Goal: Task Accomplishment & Management: Complete application form

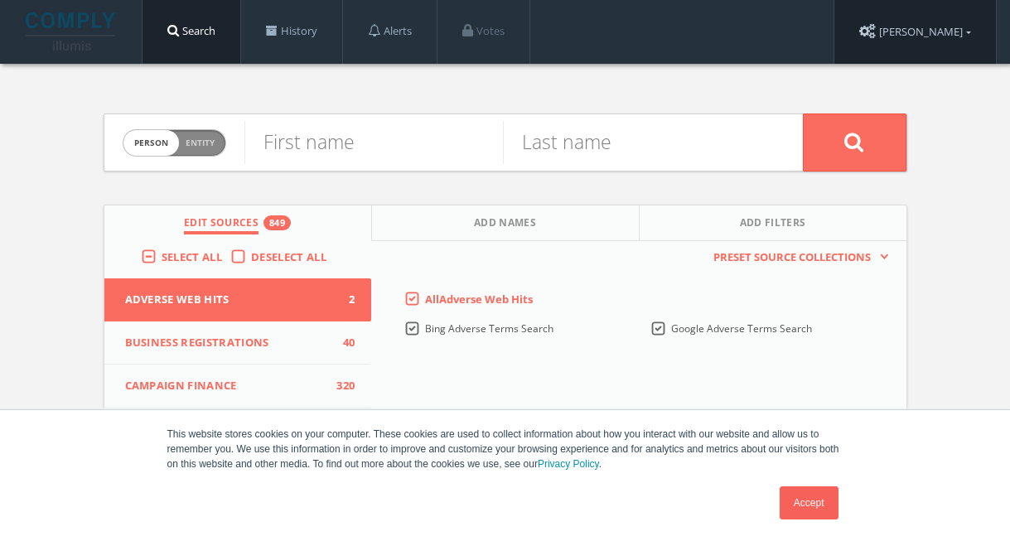
click at [949, 36] on link "[PERSON_NAME]" at bounding box center [915, 32] width 162 height 64
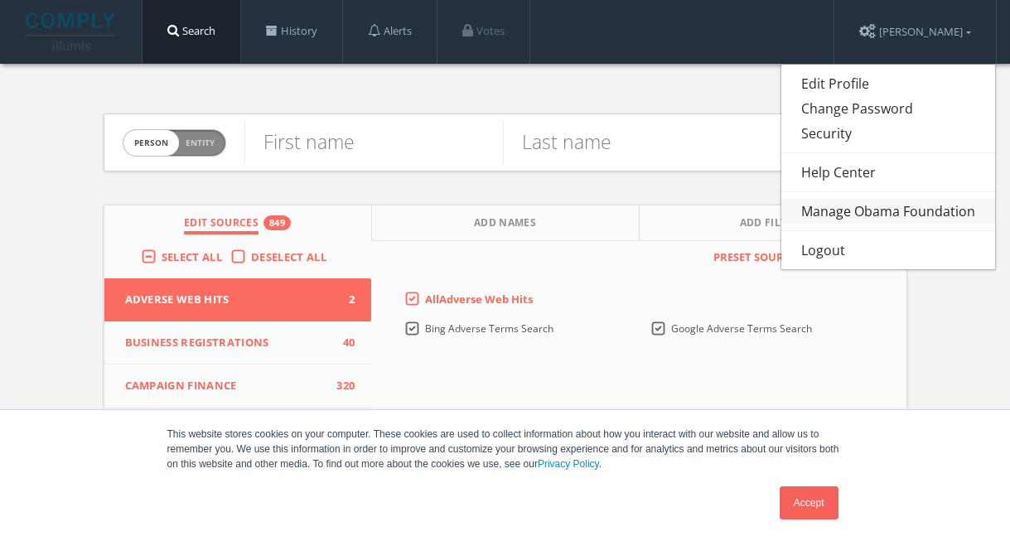
click at [847, 210] on link "Manage Obama Foundation" at bounding box center [888, 211] width 214 height 25
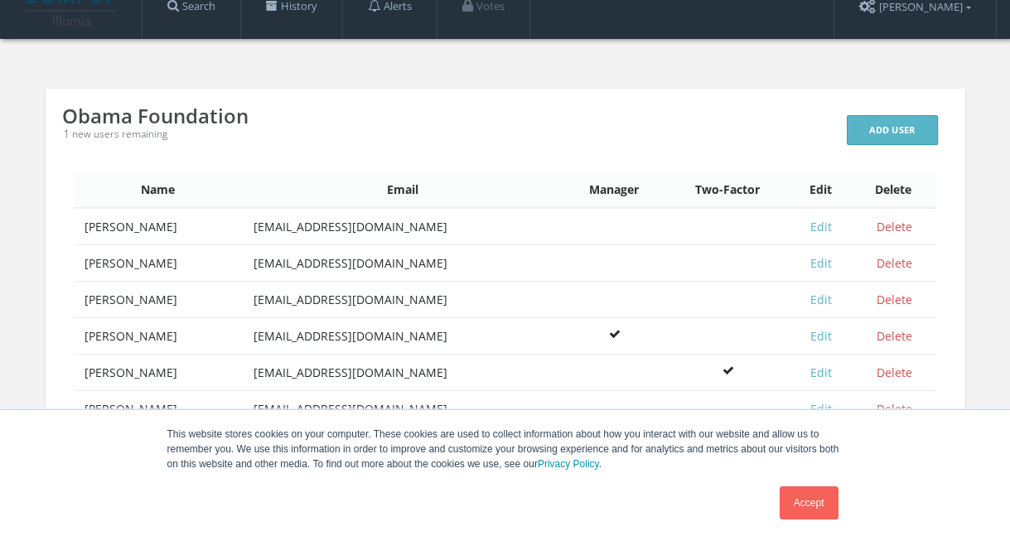
scroll to position [35, 0]
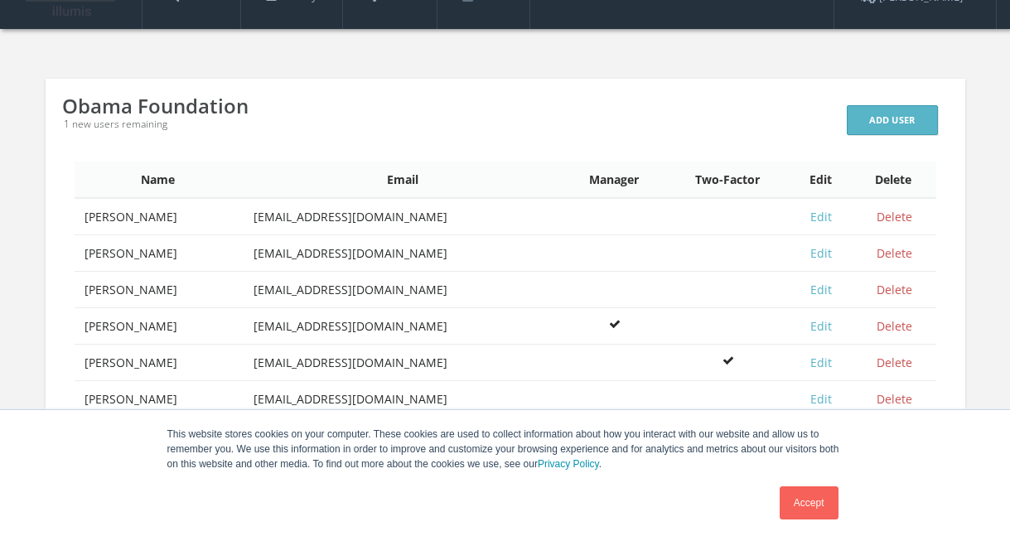
click at [793, 510] on link "Accept" at bounding box center [809, 502] width 59 height 33
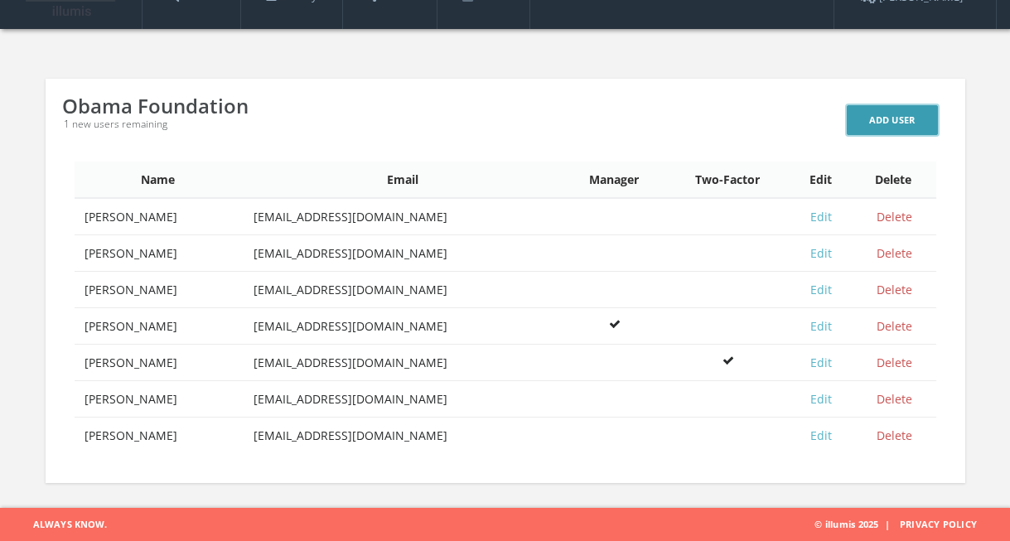
click at [890, 115] on link "Add User" at bounding box center [892, 120] width 91 height 30
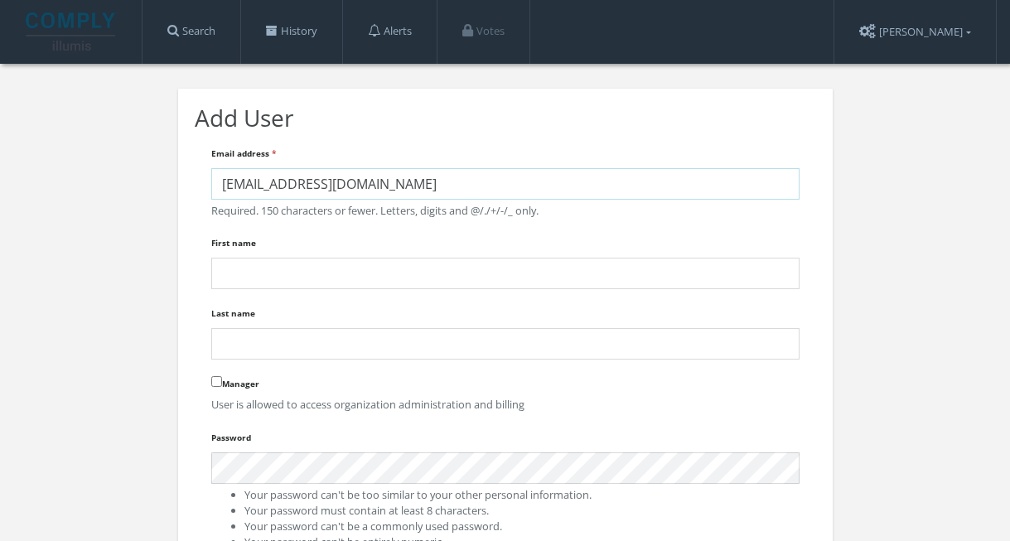
click at [322, 187] on input "[EMAIL_ADDRESS][DOMAIN_NAME]" at bounding box center [505, 183] width 588 height 31
paste input "vnewberg.intern"
type input "vnewberg.intern@obama.org"
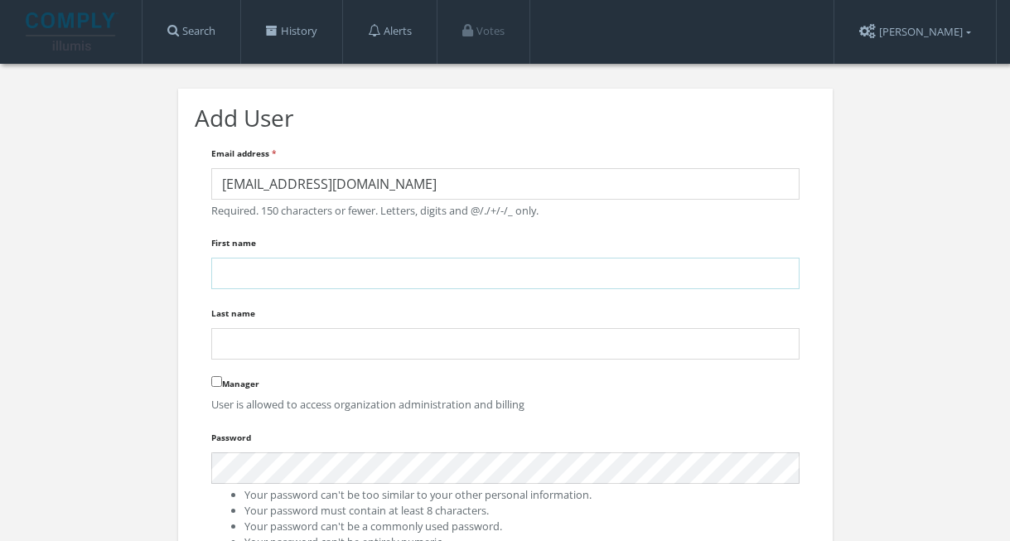
click at [262, 273] on input "First name" at bounding box center [505, 273] width 588 height 31
type input "Valerie"
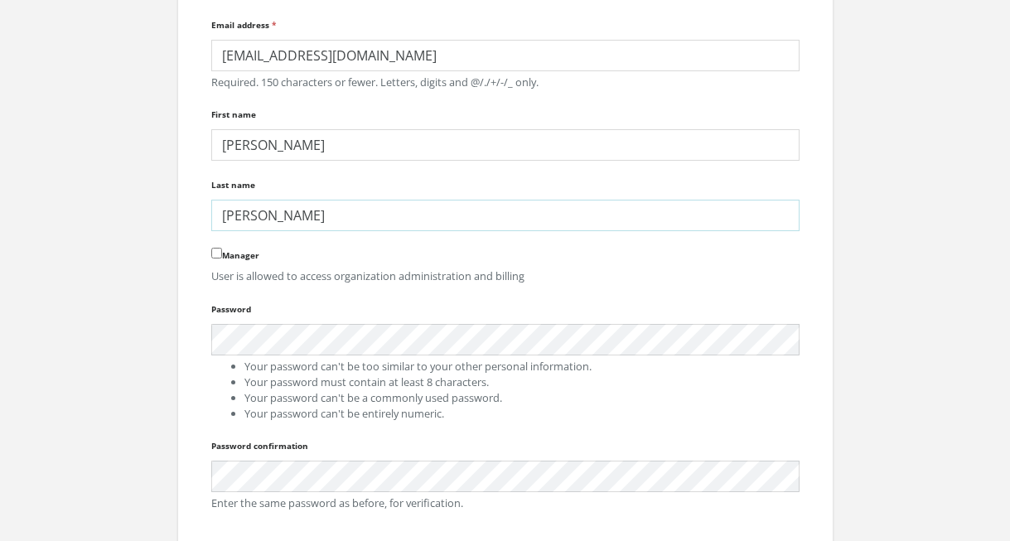
type input "Newberg"
click at [602, 408] on li "Your password can't be entirely numeric." at bounding box center [521, 414] width 555 height 16
click at [673, 415] on li "Your password can't be entirely numeric." at bounding box center [521, 414] width 555 height 16
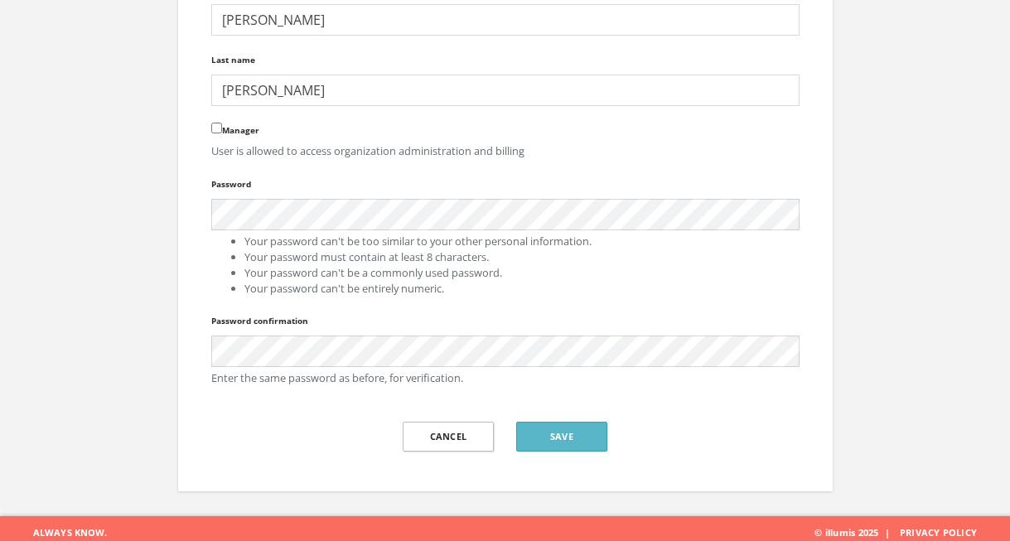
scroll to position [255, 0]
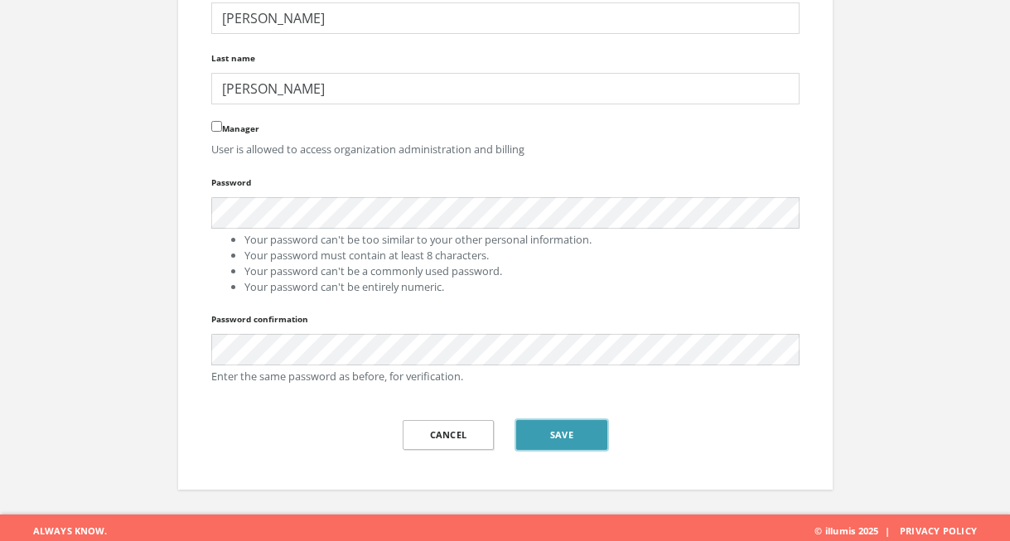
click at [582, 438] on button "Save" at bounding box center [561, 435] width 91 height 30
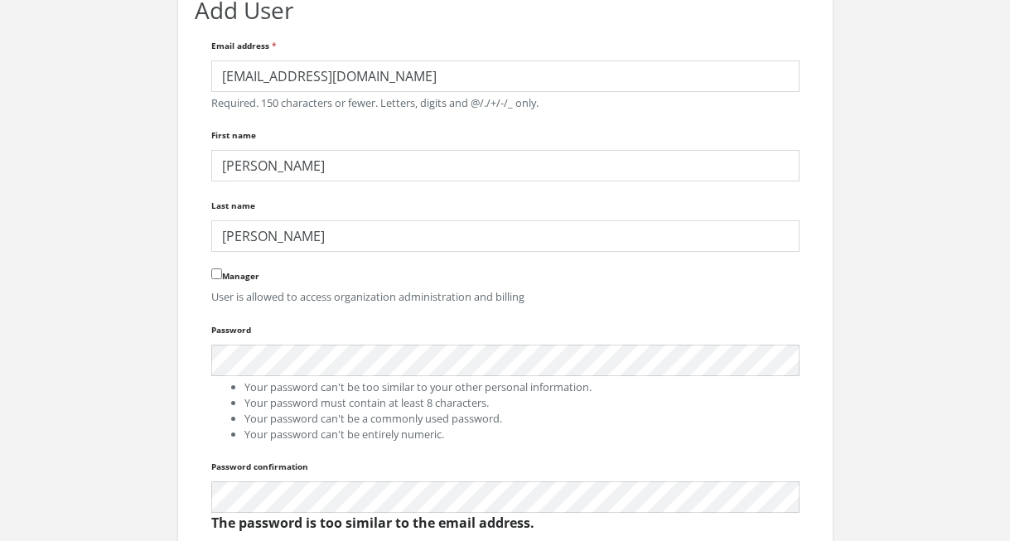
scroll to position [109, 0]
click at [708, 428] on li "Your password can't be entirely numeric." at bounding box center [521, 434] width 555 height 16
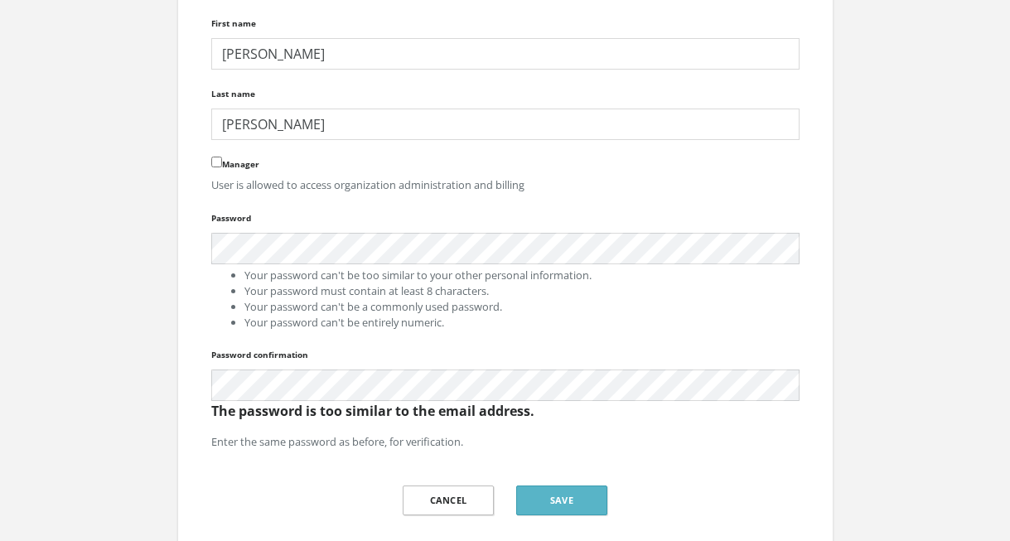
scroll to position [292, 0]
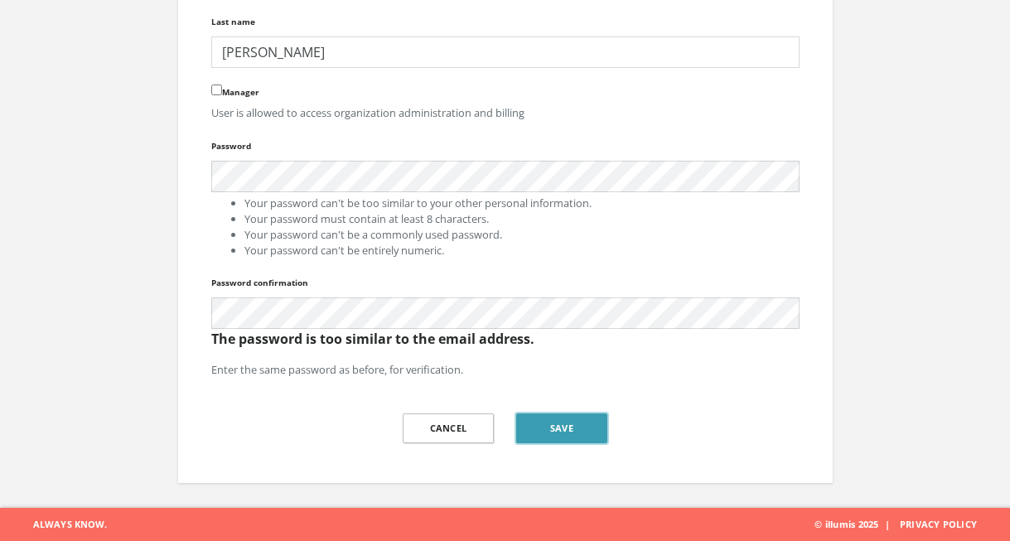
click at [560, 432] on button "Save" at bounding box center [561, 428] width 91 height 30
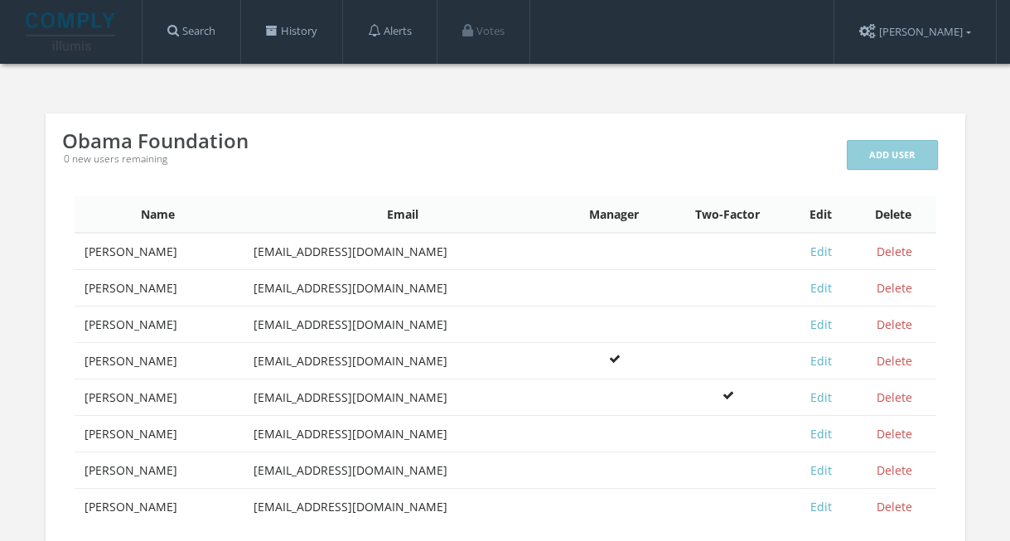
scroll to position [71, 0]
